Goal: Find contact information: Find contact information

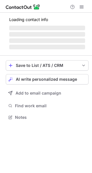
scroll to position [121, 92]
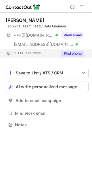
click at [81, 54] on button "Find phone" at bounding box center [73, 54] width 23 height 6
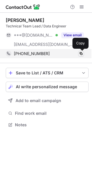
click at [81, 54] on span at bounding box center [81, 53] width 5 height 5
